Goal: Information Seeking & Learning: Understand process/instructions

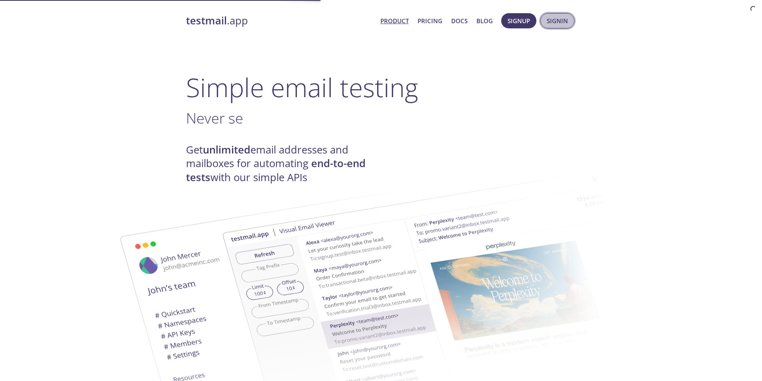
click at [561, 21] on span "Signin" at bounding box center [557, 21] width 21 height 10
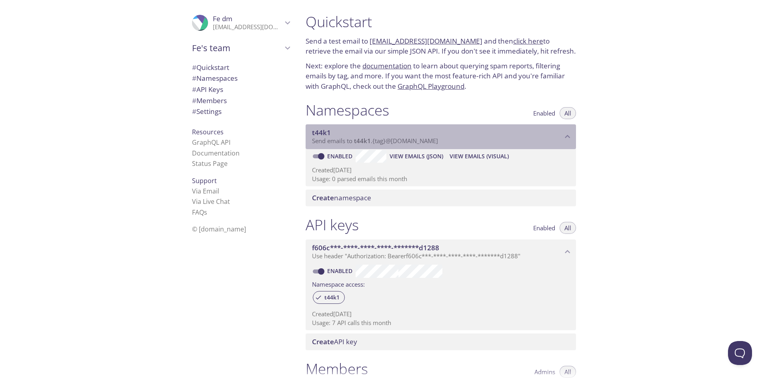
click at [421, 144] on span "Send emails to t44k1 . {tag} @[DOMAIN_NAME]" at bounding box center [375, 141] width 126 height 8
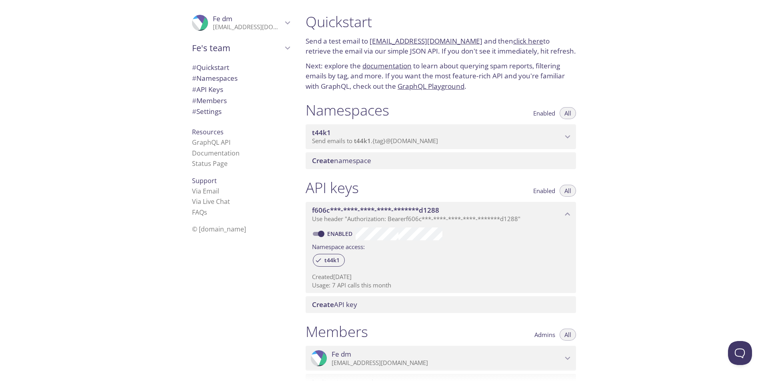
click at [421, 143] on span "Send emails to t44k1 . {tag} @[DOMAIN_NAME]" at bounding box center [375, 141] width 126 height 8
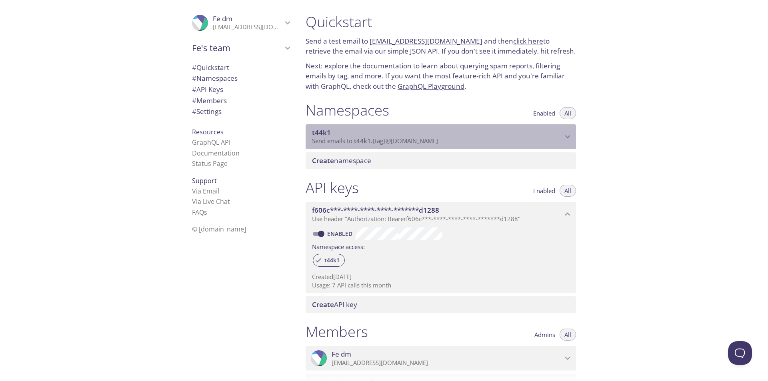
click at [420, 140] on span "Send emails to t44k1 . {tag} @[DOMAIN_NAME]" at bounding box center [375, 141] width 126 height 8
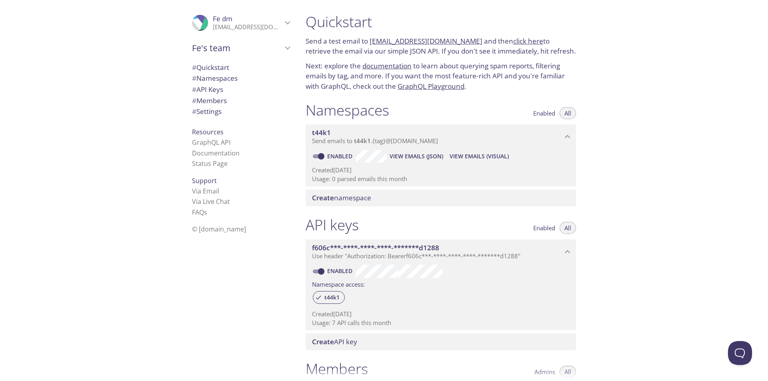
drag, startPoint x: 731, startPoint y: 0, endPoint x: 472, endPoint y: 82, distance: 271.3
click at [472, 82] on p "Next: explore the documentation to learn about querying spam reports, filtering…" at bounding box center [441, 76] width 271 height 31
